Goal: Task Accomplishment & Management: Use online tool/utility

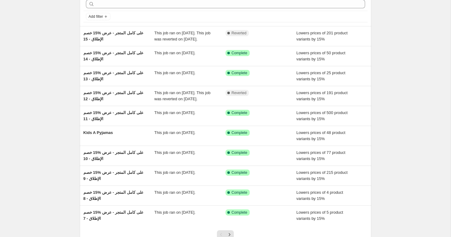
scroll to position [32, 0]
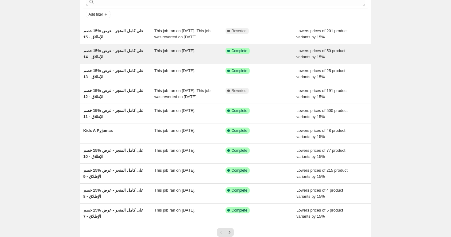
click at [119, 58] on span "خصم ‎15% على كامل المتجر - عرض الإطلاق - 14" at bounding box center [113, 53] width 60 height 11
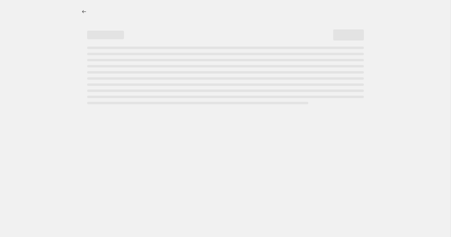
select select "percentage"
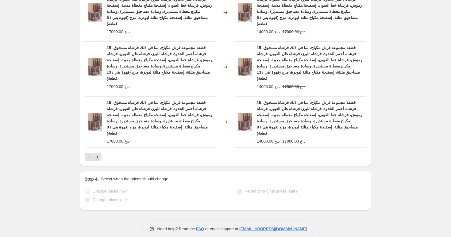
scroll to position [642, 0]
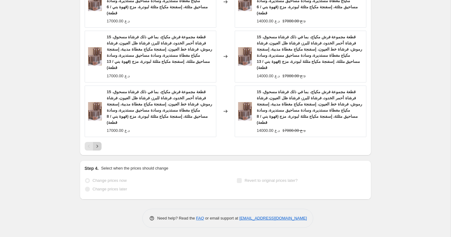
click at [99, 149] on icon "Next" at bounding box center [97, 146] width 6 height 6
click at [98, 148] on icon "Next" at bounding box center [97, 146] width 6 height 6
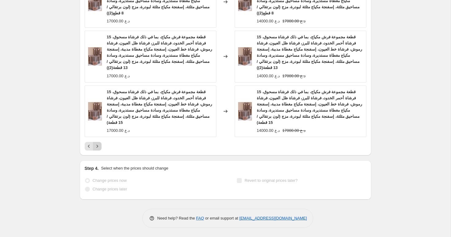
click at [98, 148] on icon "Next" at bounding box center [97, 146] width 6 height 6
click at [97, 148] on icon "Next" at bounding box center [97, 146] width 6 height 6
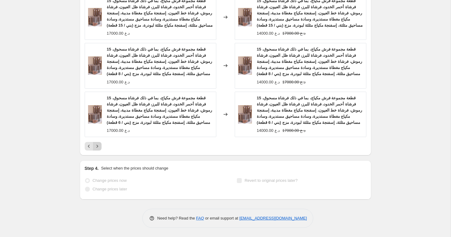
click at [97, 148] on icon "Next" at bounding box center [97, 146] width 6 height 6
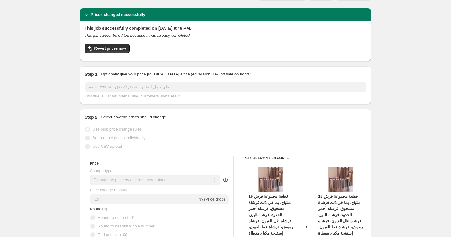
scroll to position [0, 0]
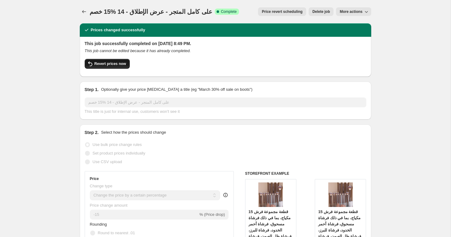
click at [112, 67] on button "Revert prices now" at bounding box center [107, 64] width 45 height 10
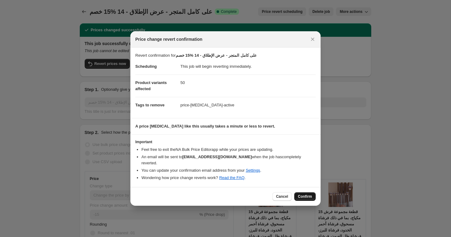
click at [310, 197] on span "Confirm" at bounding box center [305, 196] width 14 height 5
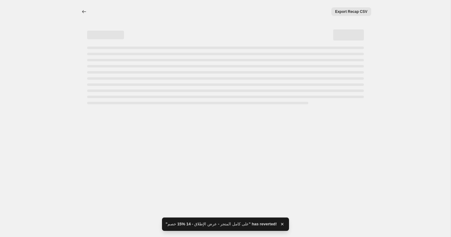
select select "percentage"
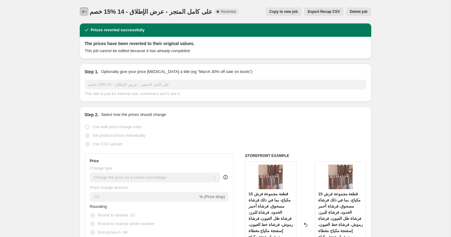
click at [85, 13] on icon "Price change jobs" at bounding box center [84, 12] width 6 height 6
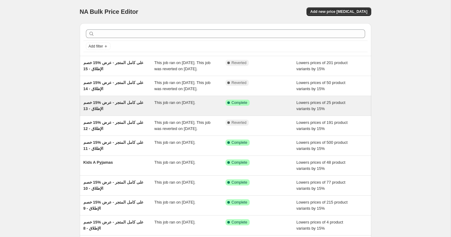
click at [130, 111] on span "خصم ‎15% على كامل المتجر - عرض الإطلاق - 13" at bounding box center [113, 105] width 60 height 11
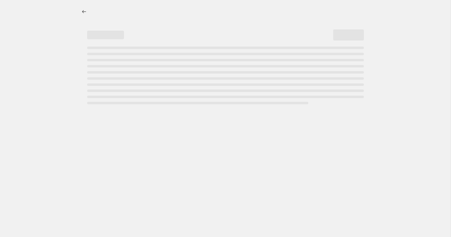
select select "percentage"
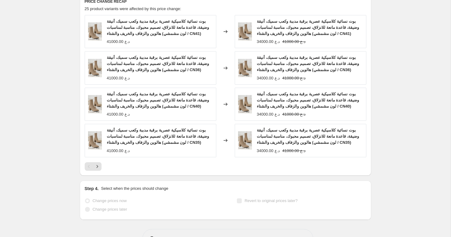
scroll to position [514, 0]
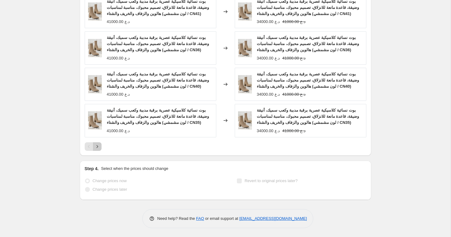
click at [100, 143] on button "Next" at bounding box center [97, 146] width 9 height 9
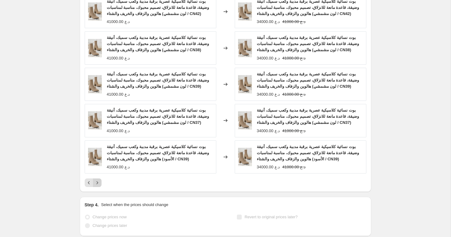
click at [98, 183] on icon "Next" at bounding box center [97, 183] width 6 height 6
click at [99, 185] on icon "Next" at bounding box center [97, 183] width 6 height 6
click at [99, 183] on icon "Next" at bounding box center [97, 183] width 6 height 6
click at [97, 183] on div "Pagination" at bounding box center [97, 183] width 9 height 9
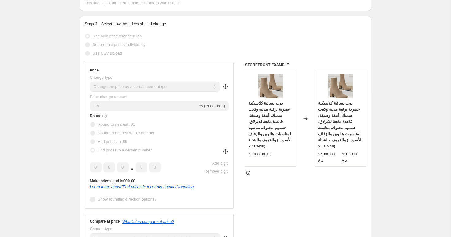
scroll to position [0, 0]
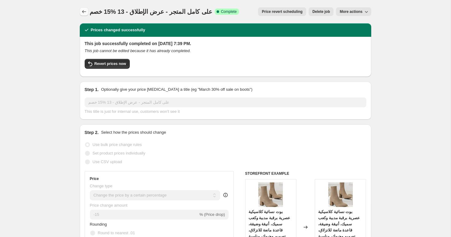
click at [84, 13] on icon "Price change jobs" at bounding box center [84, 12] width 6 height 6
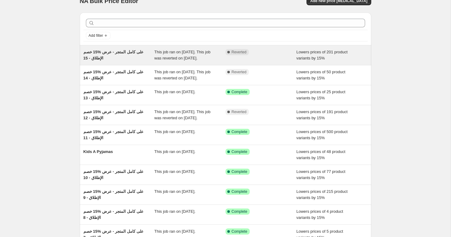
scroll to position [29, 0]
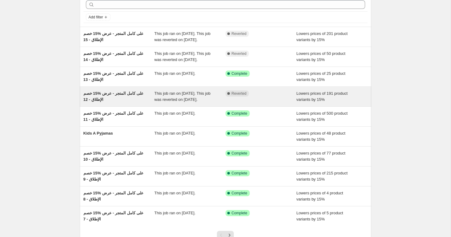
click at [111, 103] on div "خصم ‎15% على كامل المتجر - عرض الإطلاق - 12" at bounding box center [118, 97] width 71 height 12
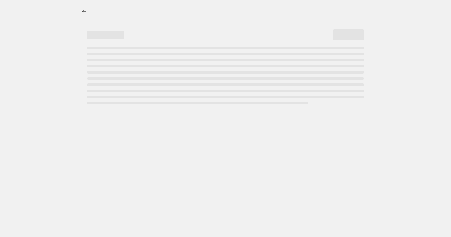
select select "percentage"
select select "collection"
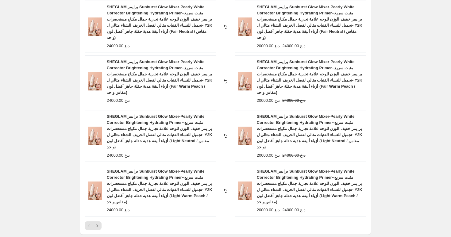
scroll to position [675, 0]
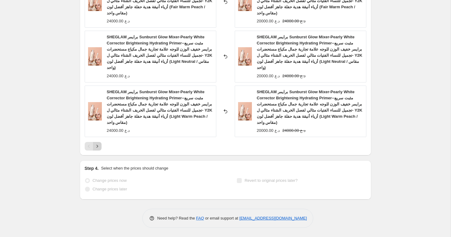
click at [98, 147] on icon "Next" at bounding box center [97, 146] width 6 height 6
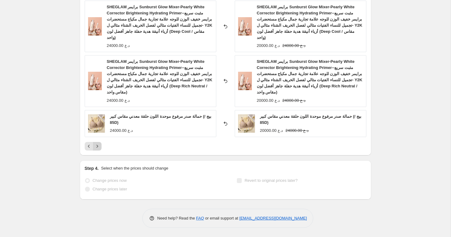
click at [98, 147] on icon "Next" at bounding box center [97, 146] width 6 height 6
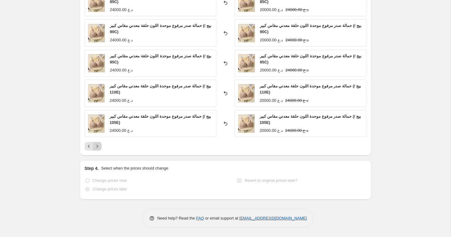
click at [98, 147] on icon "Next" at bounding box center [97, 146] width 6 height 6
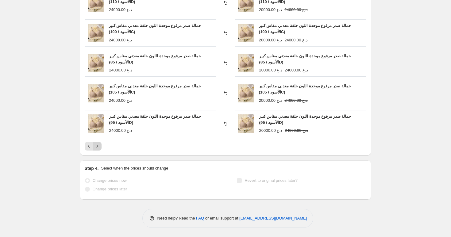
click at [98, 147] on icon "Next" at bounding box center [97, 146] width 6 height 6
click at [97, 147] on icon "Next" at bounding box center [97, 146] width 2 height 3
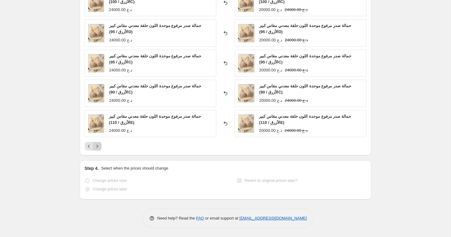
click at [97, 147] on icon "Next" at bounding box center [97, 146] width 2 height 3
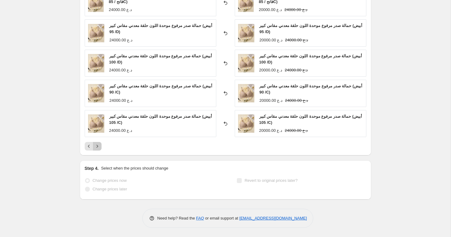
click at [97, 147] on icon "Next" at bounding box center [97, 146] width 2 height 3
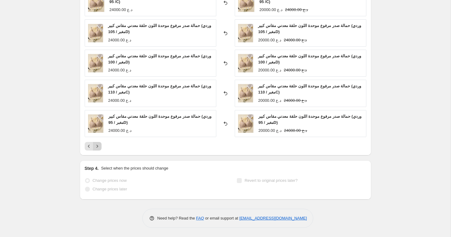
click at [97, 147] on icon "Next" at bounding box center [97, 146] width 2 height 3
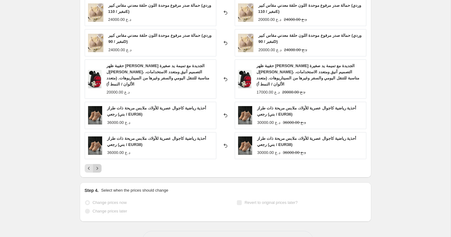
scroll to position [552, 0]
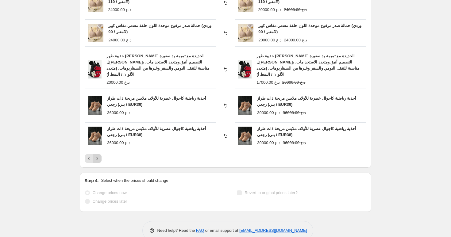
click at [97, 147] on div "حمالة صدر مرفوع موحدة اللون حلقة معدني مقاس كبير (وردي مغبر / 110E) 24000.00 د.…" at bounding box center [226, 76] width 282 height 174
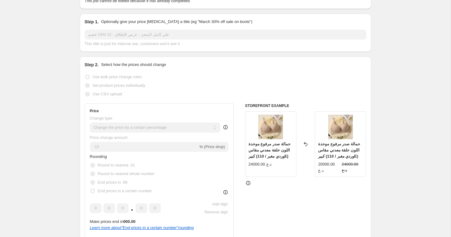
scroll to position [0, 0]
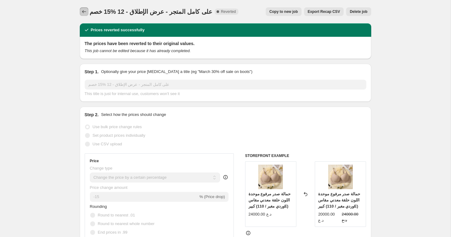
click at [83, 12] on icon "Price change jobs" at bounding box center [84, 11] width 4 height 3
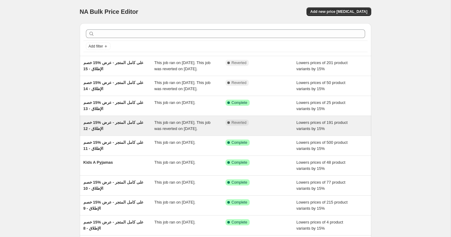
scroll to position [8, 0]
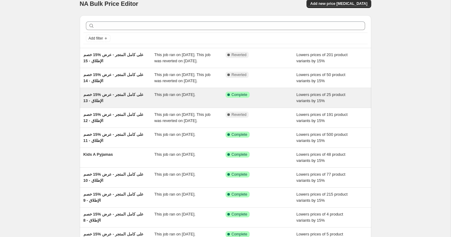
click at [129, 104] on div "خصم ‎15% على كامل المتجر - عرض الإطلاق - 13" at bounding box center [118, 98] width 71 height 12
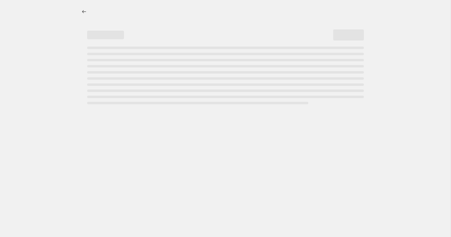
select select "percentage"
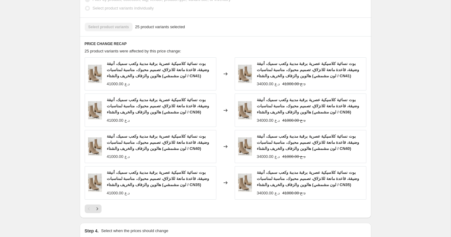
scroll to position [491, 0]
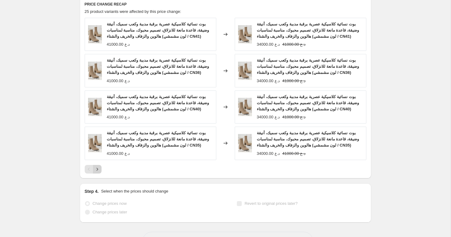
click at [100, 173] on button "Next" at bounding box center [97, 169] width 9 height 9
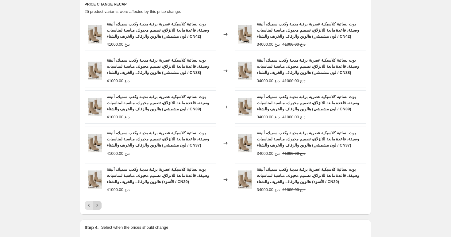
click at [98, 208] on icon "Next" at bounding box center [97, 206] width 6 height 6
click at [99, 206] on icon "Next" at bounding box center [97, 206] width 6 height 6
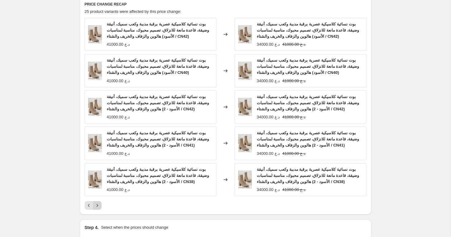
click at [99, 204] on icon "Next" at bounding box center [97, 206] width 6 height 6
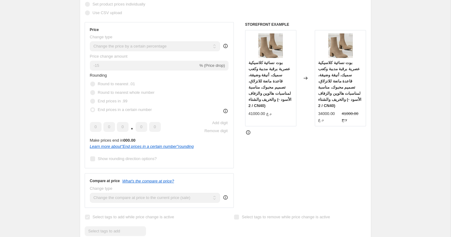
scroll to position [0, 0]
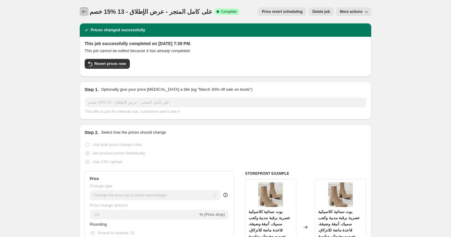
click at [83, 10] on icon "Price change jobs" at bounding box center [84, 12] width 6 height 6
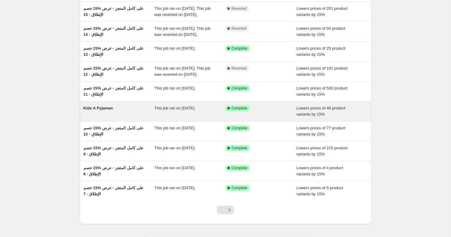
scroll to position [59, 0]
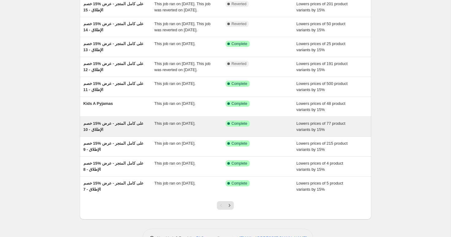
click at [109, 132] on span "خصم ‎15% على كامل المتجر - عرض الإطلاق - 10" at bounding box center [113, 126] width 60 height 11
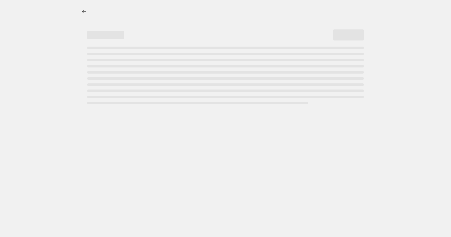
select select "percentage"
select select "collection"
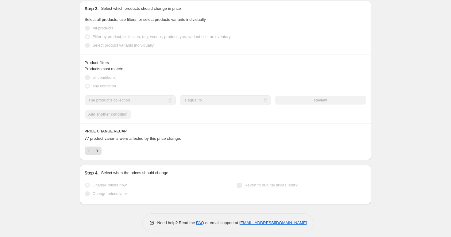
scroll to position [416, 0]
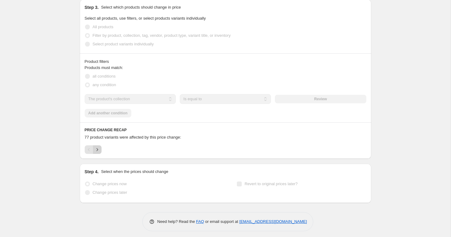
click at [99, 150] on icon "Next" at bounding box center [97, 150] width 6 height 6
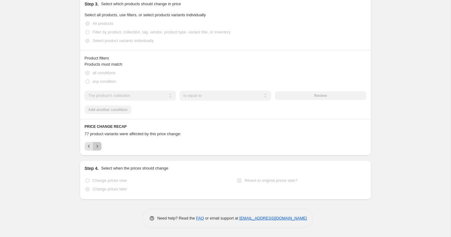
click at [101, 149] on button "Next" at bounding box center [97, 146] width 9 height 9
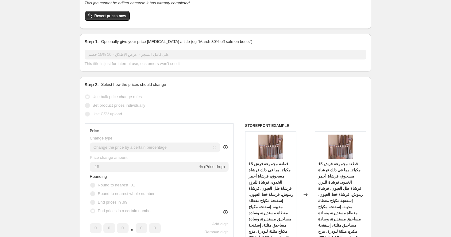
scroll to position [0, 0]
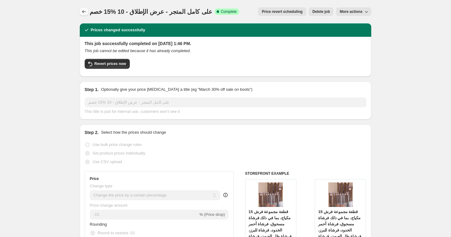
click at [83, 12] on icon "Price change jobs" at bounding box center [84, 11] width 4 height 3
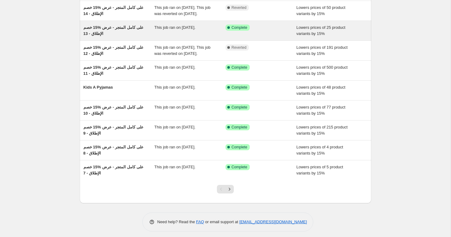
scroll to position [76, 0]
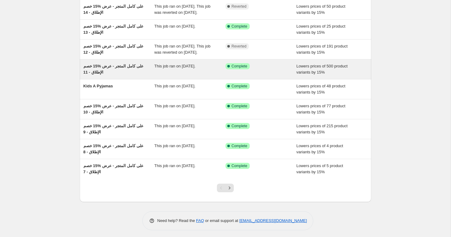
click at [117, 75] on span "خصم ‎15% على كامل المتجر - عرض الإطلاق - 11" at bounding box center [113, 69] width 60 height 11
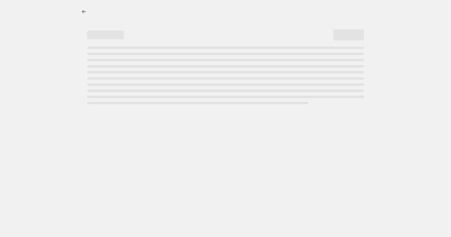
select select "percentage"
select select "collection"
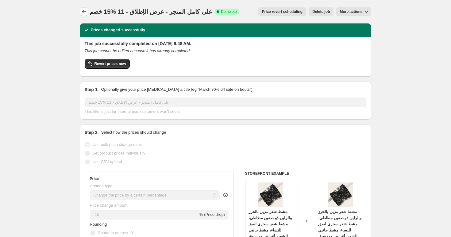
click at [83, 11] on icon "Price change jobs" at bounding box center [84, 12] width 6 height 6
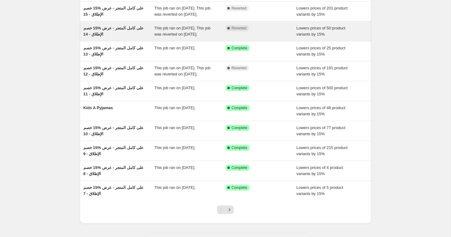
scroll to position [91, 0]
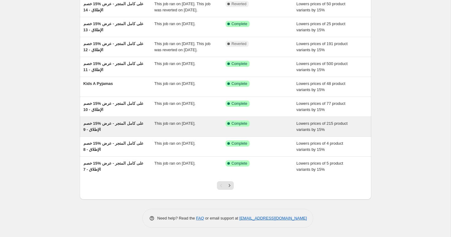
click at [106, 133] on div "خصم ‎15% على كامل المتجر - عرض الإطلاق - 9" at bounding box center [118, 127] width 71 height 12
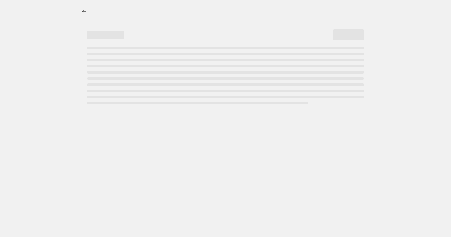
select select "percentage"
select select "collection"
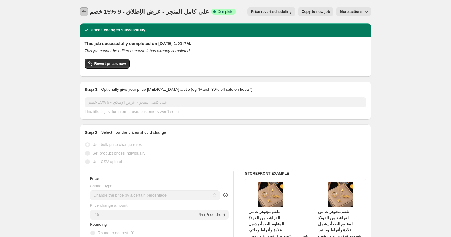
click at [86, 14] on icon "Price change jobs" at bounding box center [84, 12] width 6 height 6
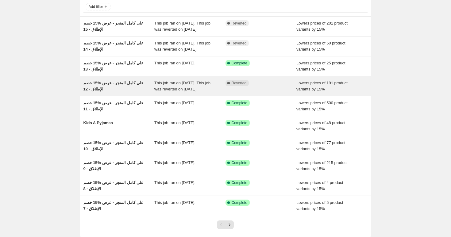
scroll to position [97, 0]
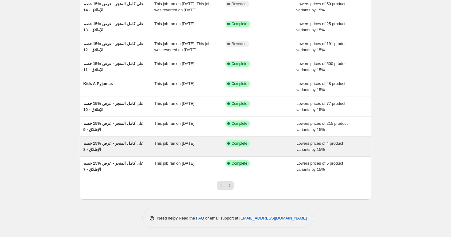
click at [129, 145] on span "خصم ‎15% على كامل المتجر - عرض الإطلاق - 8" at bounding box center [113, 146] width 60 height 11
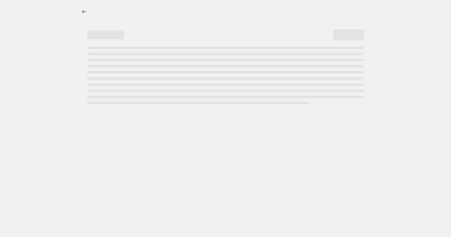
select select "percentage"
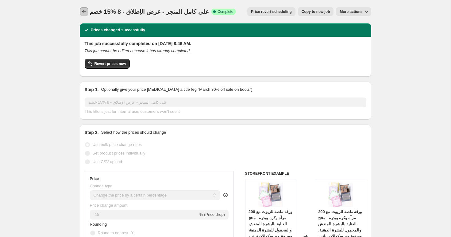
click at [80, 11] on button "Price change jobs" at bounding box center [84, 11] width 9 height 9
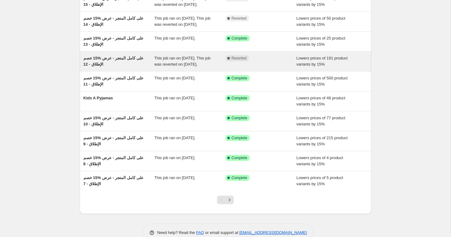
scroll to position [97, 0]
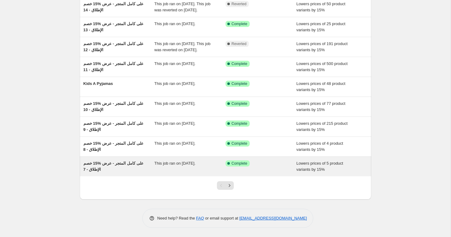
click at [122, 166] on div "خصم ‎15% على كامل المتجر - عرض الإطلاق - 7" at bounding box center [118, 167] width 71 height 12
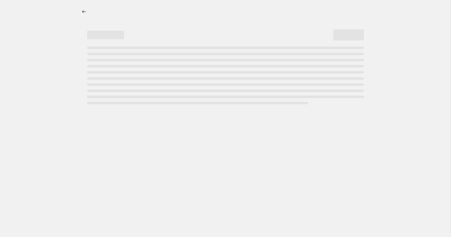
select select "percentage"
select select "collection"
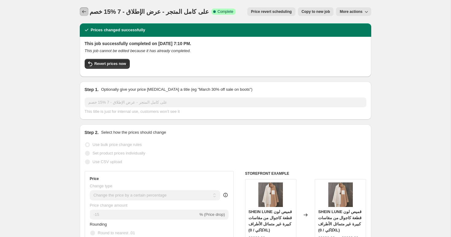
click at [84, 12] on icon "Price change jobs" at bounding box center [84, 11] width 4 height 3
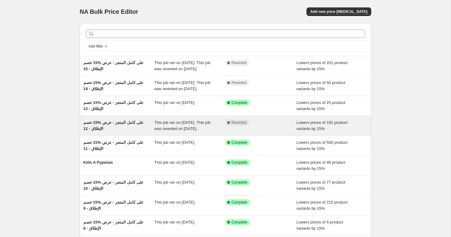
scroll to position [97, 0]
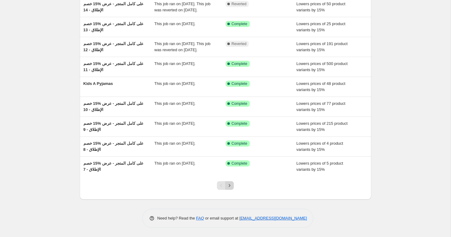
click at [229, 188] on icon "Next" at bounding box center [229, 186] width 6 height 6
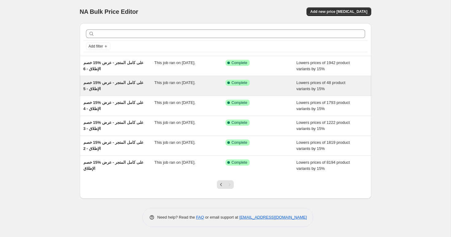
click at [127, 82] on span "خصم ‎15% على كامل المتجر - عرض الإطلاق - 5" at bounding box center [113, 85] width 60 height 11
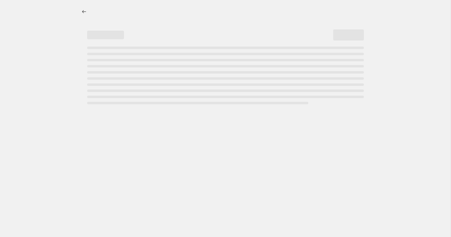
select select "percentage"
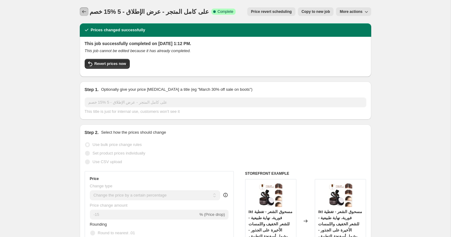
click at [85, 12] on icon "Price change jobs" at bounding box center [84, 12] width 6 height 6
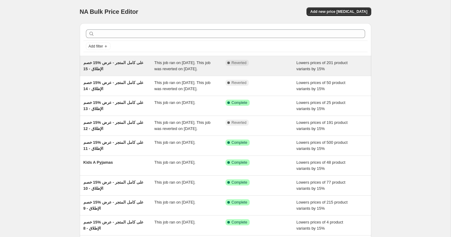
click at [115, 64] on span "خصم ‎15% على كامل المتجر - عرض الإطلاق - 15" at bounding box center [113, 65] width 60 height 11
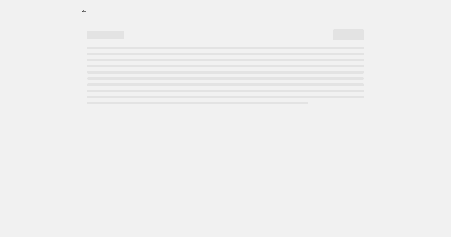
select select "percentage"
select select "collection"
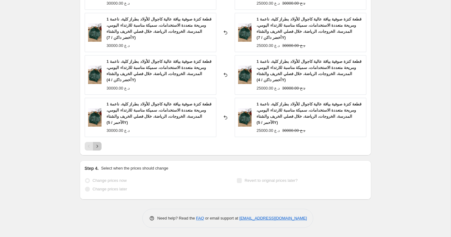
click at [99, 147] on icon "Next" at bounding box center [97, 146] width 6 height 6
click at [98, 147] on icon "Next" at bounding box center [97, 146] width 6 height 6
click at [97, 146] on icon "Next" at bounding box center [97, 146] width 6 height 6
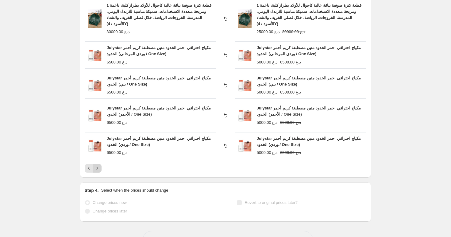
scroll to position [564, 0]
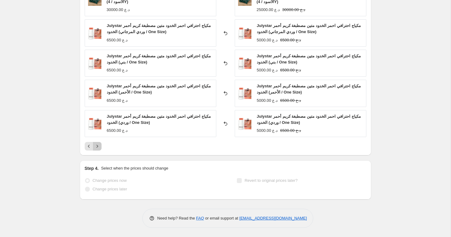
click at [97, 146] on icon "Next" at bounding box center [97, 146] width 6 height 6
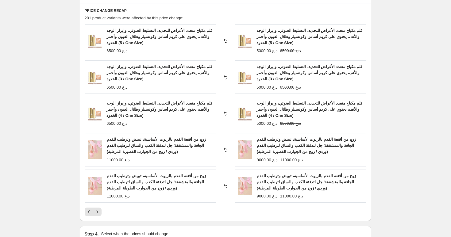
scroll to position [514, 0]
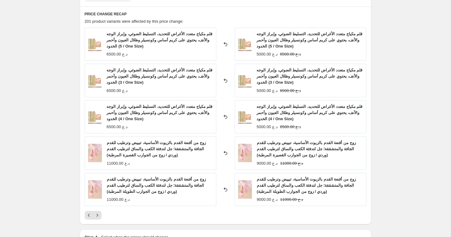
click at [145, 75] on span "قلم مكياج متعدد الأغراض للتحديد، التسليط الضوئي، وإبراز الوجه والأنف، يحتوي على…" at bounding box center [159, 76] width 106 height 17
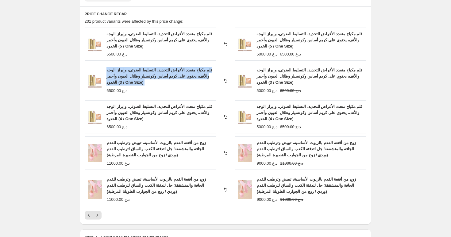
click at [145, 75] on span "قلم مكياج متعدد الأغراض للتحديد، التسليط الضوئي، وإبراز الوجه والأنف، يحتوي على…" at bounding box center [159, 76] width 106 height 17
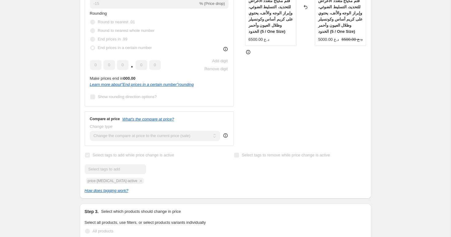
scroll to position [0, 0]
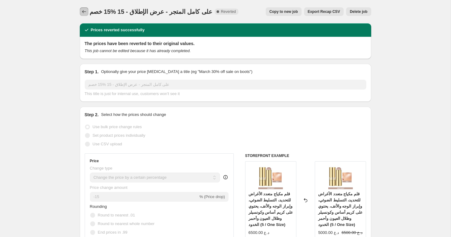
click at [86, 11] on icon "Price change jobs" at bounding box center [84, 12] width 6 height 6
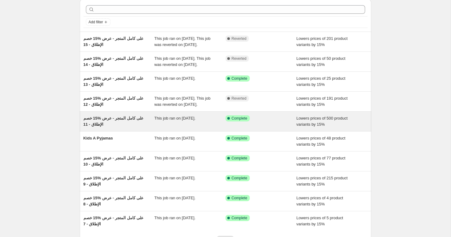
scroll to position [19, 0]
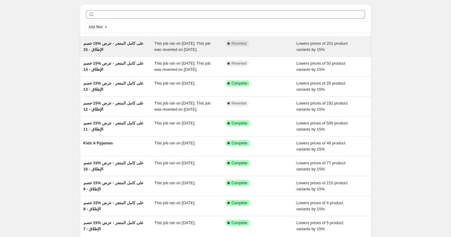
click at [117, 47] on div "خصم ‎15% على كامل المتجر - عرض الإطلاق - 15" at bounding box center [118, 47] width 71 height 12
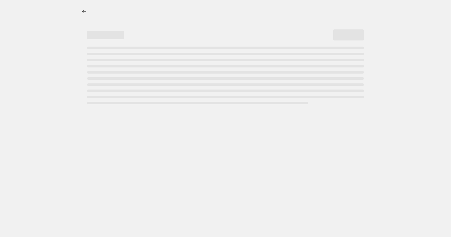
select select "percentage"
select select "collection"
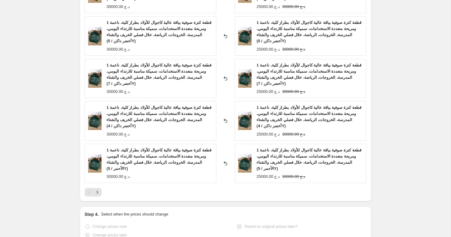
scroll to position [613, 0]
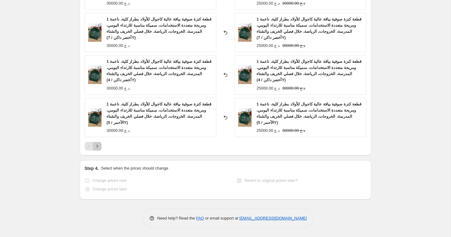
click at [100, 144] on button "Next" at bounding box center [97, 146] width 9 height 9
click at [98, 146] on icon "Next" at bounding box center [97, 146] width 6 height 6
click at [98, 146] on icon "Next" at bounding box center [97, 146] width 2 height 3
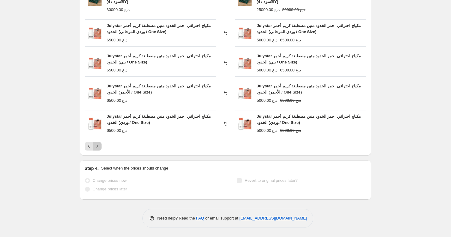
click at [98, 146] on icon "Next" at bounding box center [97, 146] width 6 height 6
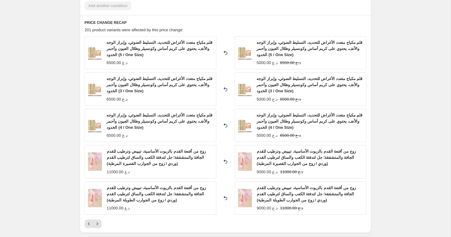
scroll to position [501, 0]
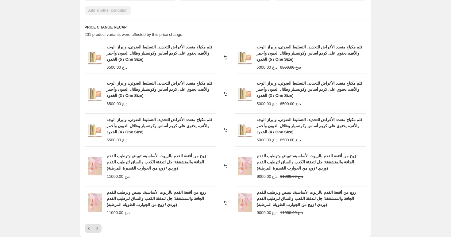
click at [303, 53] on span "قلم مكياج متعدد الأغراض للتحديد، التسليط الضوئي، وإبراز الوجه والأنف، يحتوي على…" at bounding box center [310, 53] width 106 height 17
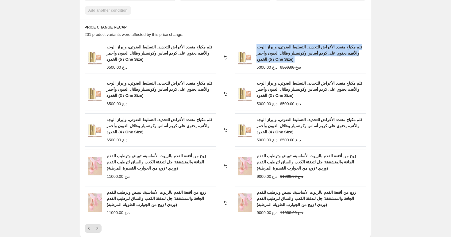
click at [303, 53] on span "قلم مكياج متعدد الأغراض للتحديد، التسليط الضوئي، وإبراز الوجه والأنف، يحتوي على…" at bounding box center [310, 53] width 106 height 17
copy span "قلم مكياج متعدد الأغراض للتحديد، التسليط الضوئي، وإبراز الوجه والأنف، يحتوي على…"
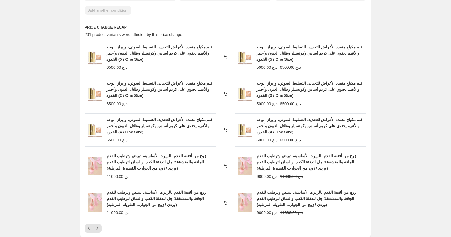
click at [283, 91] on span "قلم مكياج متعدد الأغراض للتحديد، التسليط الضوئي، وإبراز الوجه والأنف، يحتوي على…" at bounding box center [310, 89] width 106 height 17
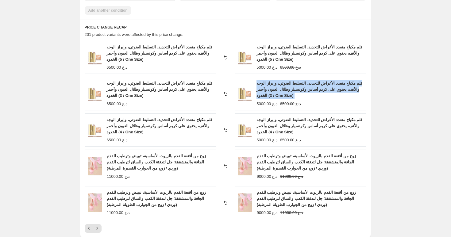
click at [283, 91] on span "قلم مكياج متعدد الأغراض للتحديد، التسليط الضوئي، وإبراز الوجه والأنف، يحتوي على…" at bounding box center [310, 89] width 106 height 17
copy span "قلم مكياج متعدد الأغراض للتحديد، التسليط الضوئي، وإبراز الوجه والأنف، يحتوي على…"
drag, startPoint x: 257, startPoint y: 96, endPoint x: 297, endPoint y: 77, distance: 44.1
click at [297, 77] on div "قلم مكياج متعدد الأغراض للتحديد، التسليط الضوئي، وإبراز الوجه والأنف، يحتوي على…" at bounding box center [301, 93] width 132 height 33
copy span "قلم مكياج متعدد الأغراض للتحديد، التسليط الضوئي، وإبراز الوجه والأنف، يحتوي على…"
